Goal: Download file/media

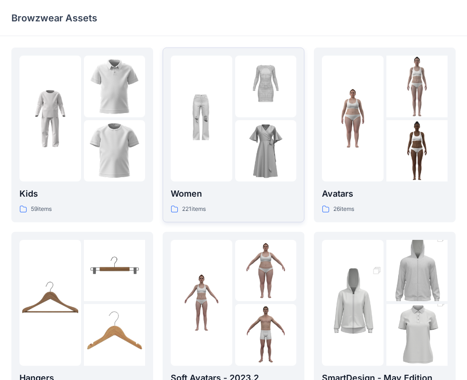
click at [217, 124] on div at bounding box center [202, 119] width 62 height 126
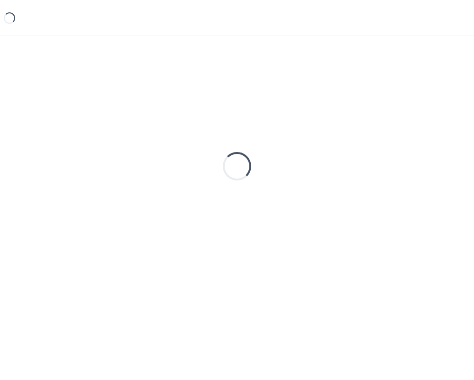
click at [217, 124] on div "Loading..." at bounding box center [237, 165] width 452 height 237
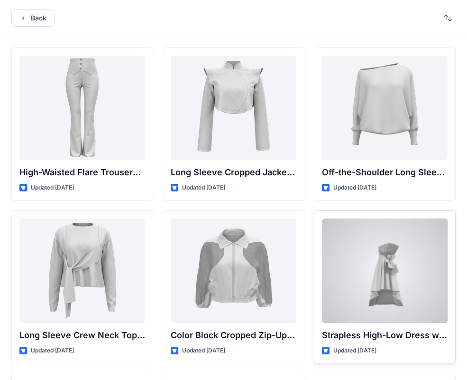
click at [373, 253] on div at bounding box center [385, 270] width 126 height 104
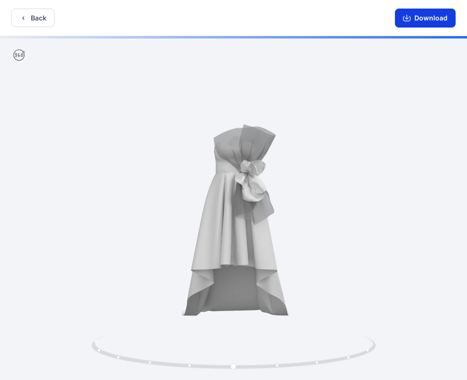
click at [418, 23] on button "Download" at bounding box center [425, 18] width 61 height 19
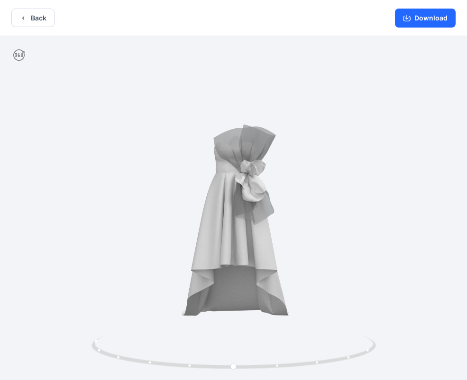
drag, startPoint x: 431, startPoint y: 25, endPoint x: 472, endPoint y: 54, distance: 50.0
click at [431, 25] on button "Download" at bounding box center [425, 18] width 61 height 19
